Goal: Information Seeking & Learning: Find specific page/section

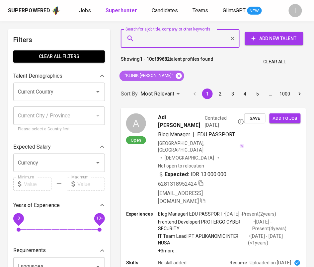
click at [179, 77] on icon at bounding box center [178, 75] width 7 height 7
click at [185, 30] on div "Search for a job title, company or other keywords" at bounding box center [180, 38] width 119 height 19
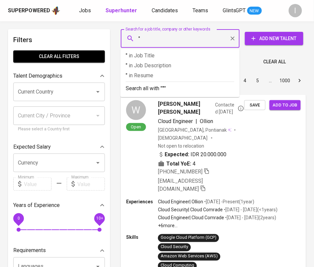
paste input "Global Karya Cipta"
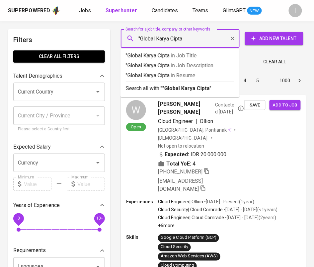
type input ""Global Karya Cipta""
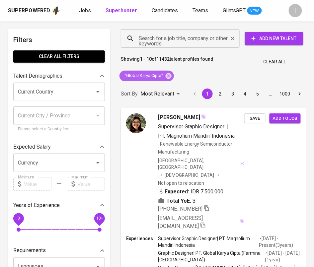
drag, startPoint x: 168, startPoint y: 78, endPoint x: 203, endPoint y: 31, distance: 58.3
click at [168, 78] on icon at bounding box center [168, 76] width 6 height 6
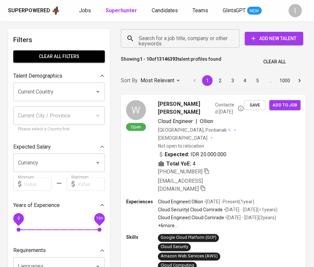
click at [210, 39] on input "Search for a job title, company or other keywords" at bounding box center [182, 38] width 90 height 13
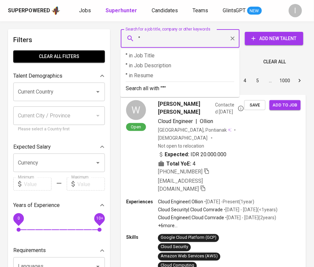
paste input "Farmina Pet Foods"
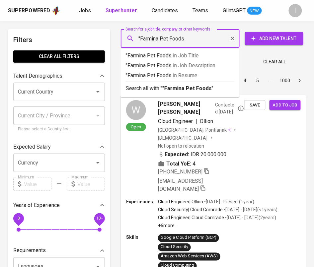
type input ""Farmina Pet Foods""
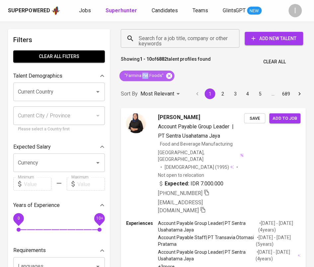
click at [169, 74] on icon at bounding box center [169, 76] width 6 height 6
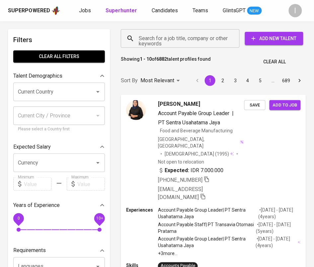
click at [173, 43] on input "Search for a job title, company or other keywords" at bounding box center [182, 38] width 90 height 13
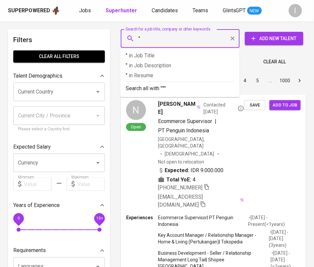
paste input "AISAN NASMOCO INDUSTRI"
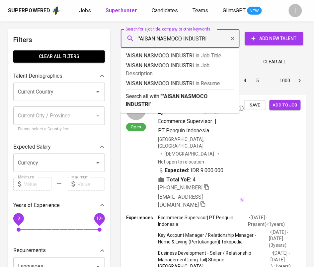
type input ""AISAN NASMOCO INDUSTRI""
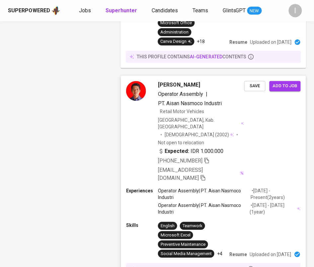
scroll to position [782, 0]
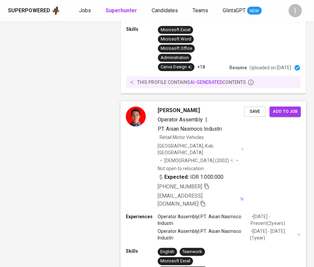
scroll to position [754, 0]
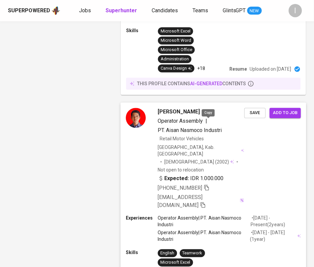
click at [209, 185] on icon "button" at bounding box center [206, 188] width 5 height 6
